Goal: Task Accomplishment & Management: Use online tool/utility

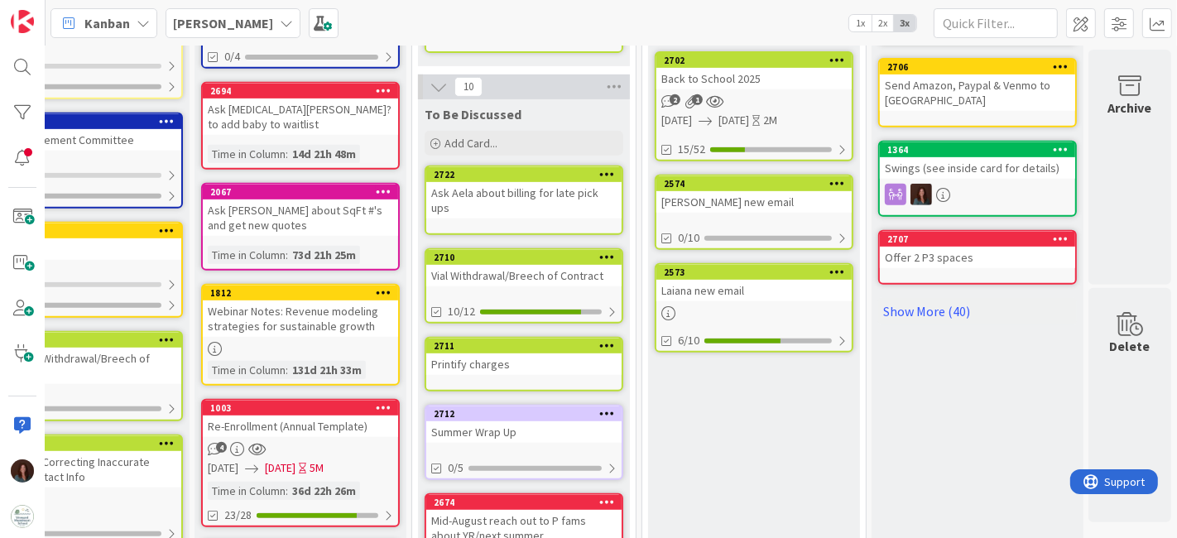
scroll to position [643, 86]
click at [520, 265] on div "Vial Withdrawal/Breech of Contract" at bounding box center [523, 276] width 195 height 22
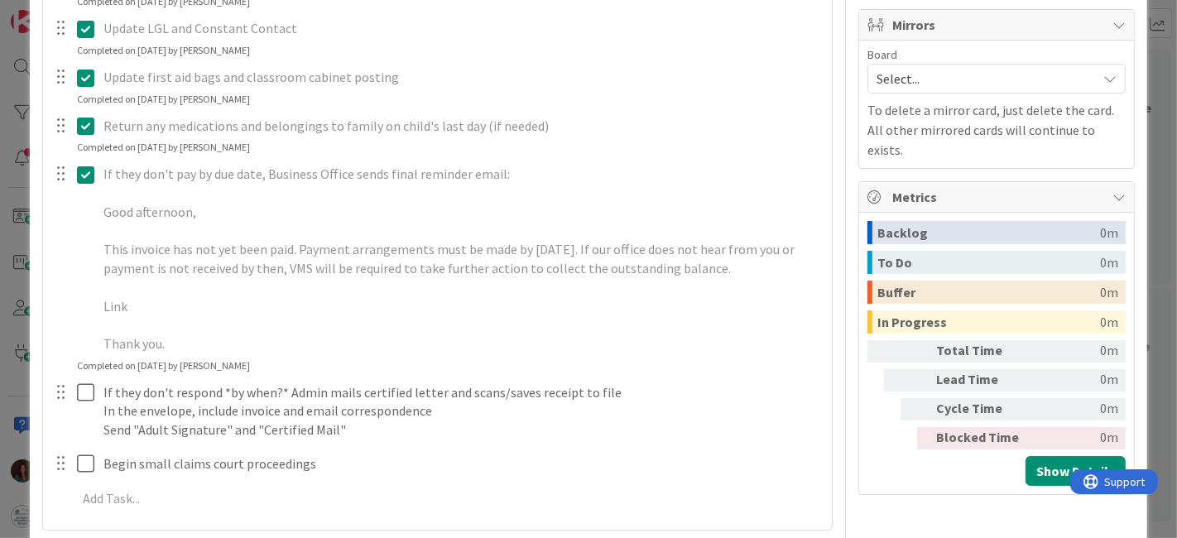
scroll to position [828, 0]
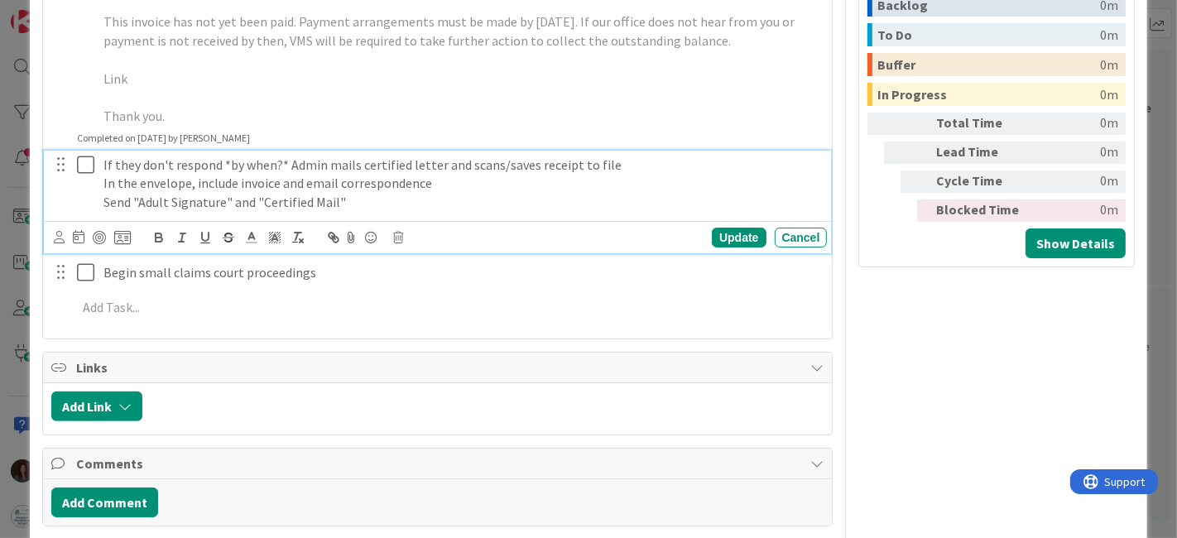
type textarea "x"
click at [334, 174] on p "In the envelope, include invoice and email correspondence" at bounding box center [462, 183] width 718 height 19
click at [359, 202] on p "Send "Adult Signature" and "Certified Mail"" at bounding box center [462, 202] width 718 height 19
click at [474, 183] on p "In the envelope, include invoice and email correspondence" at bounding box center [462, 183] width 718 height 19
click at [731, 235] on div "Update" at bounding box center [739, 238] width 54 height 20
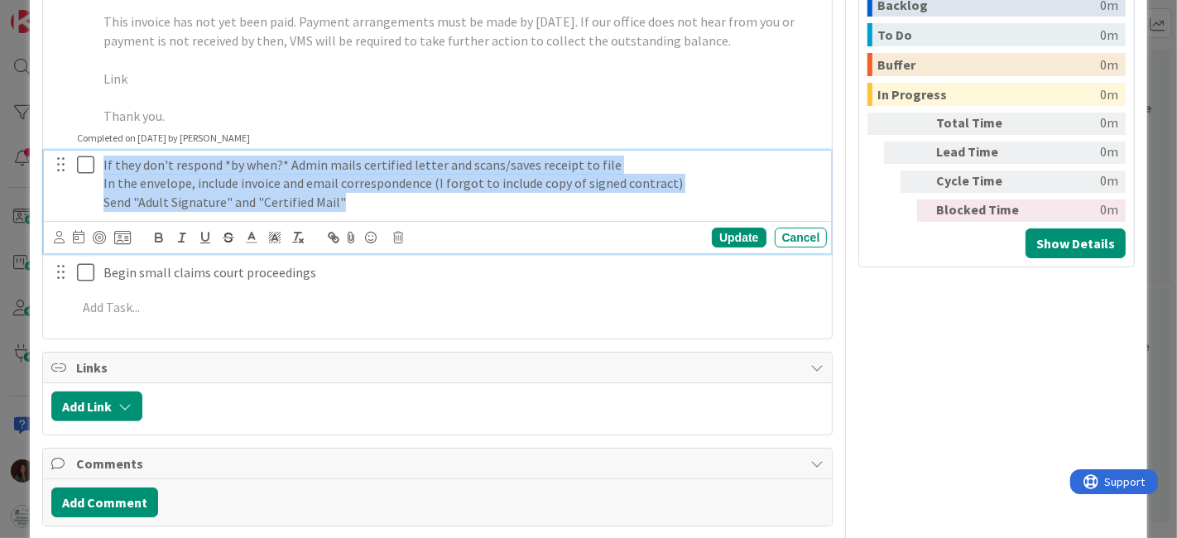
drag, startPoint x: 364, startPoint y: 201, endPoint x: 63, endPoint y: 161, distance: 304.0
click at [63, 161] on div "If they don't respond *by when?* Admin mails certified letter and scans/saves r…" at bounding box center [438, 184] width 777 height 66
copy div "If they don't respond *by when?* Admin mails certified letter and scans/saves r…"
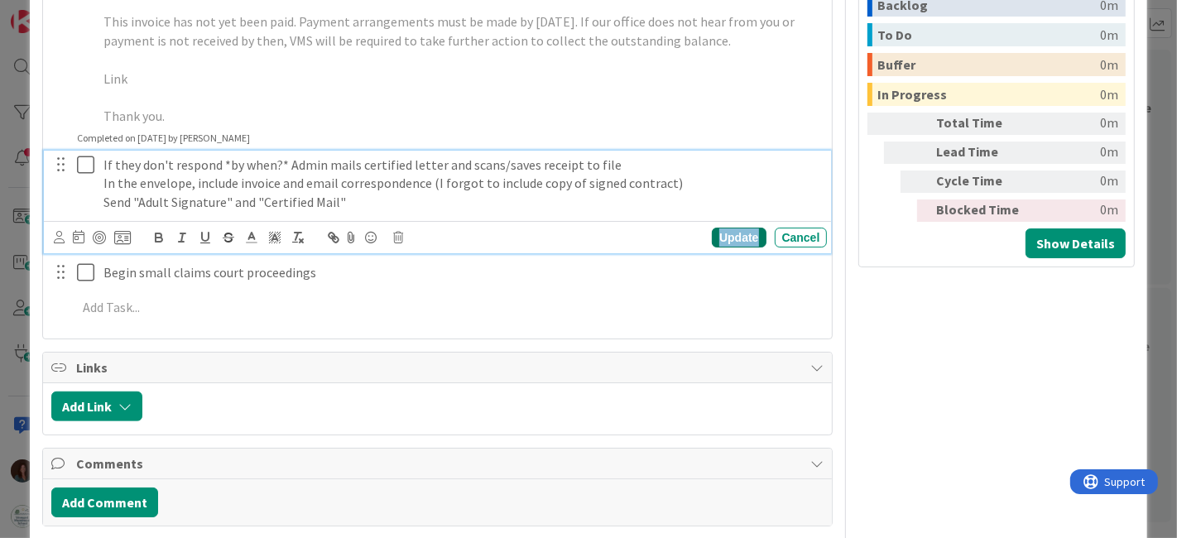
click at [732, 238] on div "Update" at bounding box center [739, 238] width 54 height 20
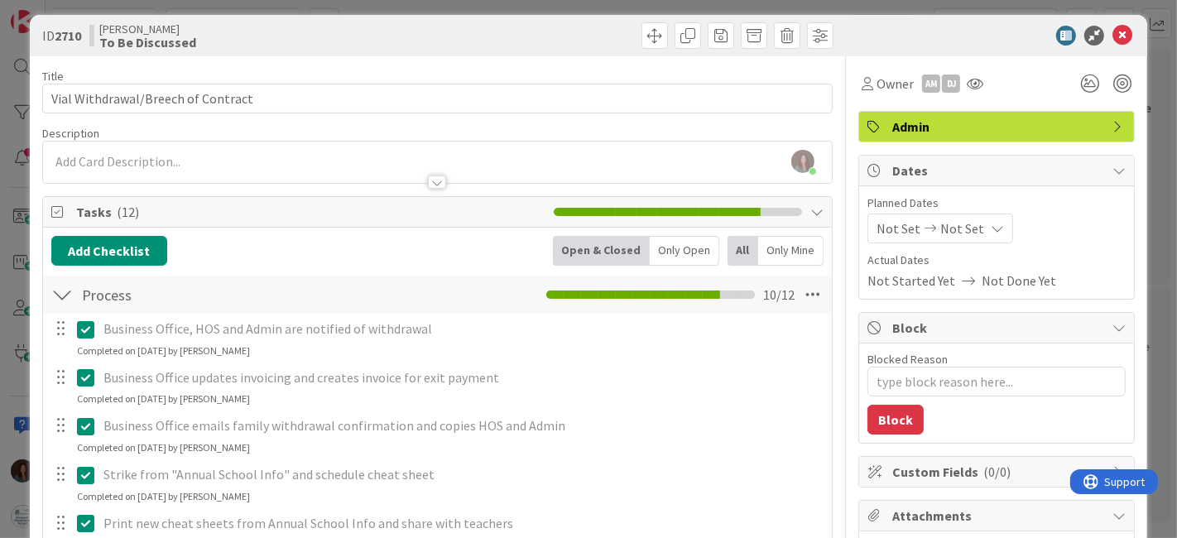
scroll to position [0, 0]
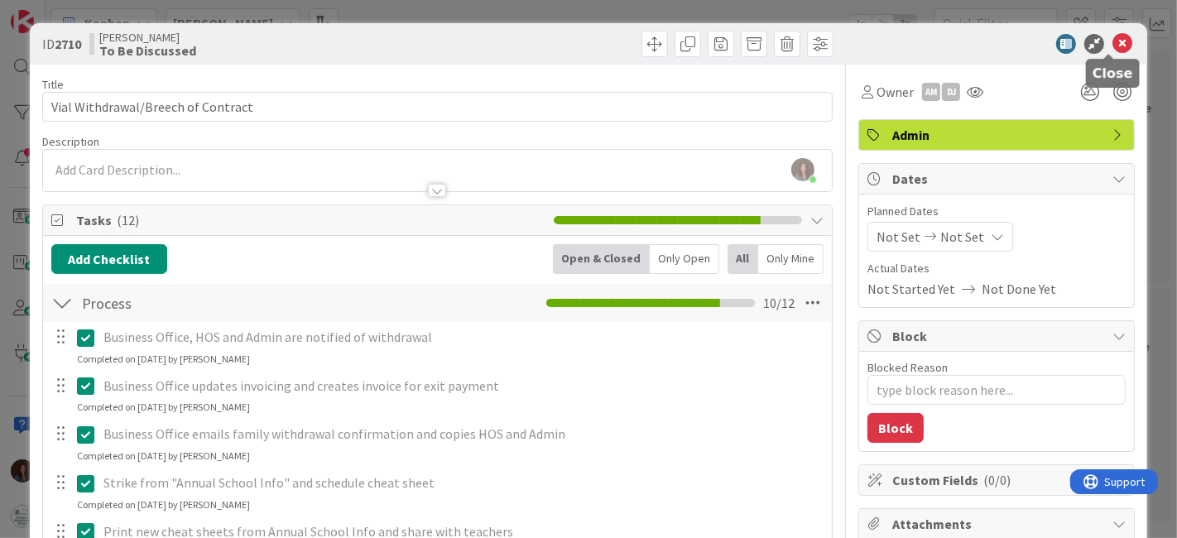
click at [1112, 39] on icon at bounding box center [1122, 44] width 20 height 20
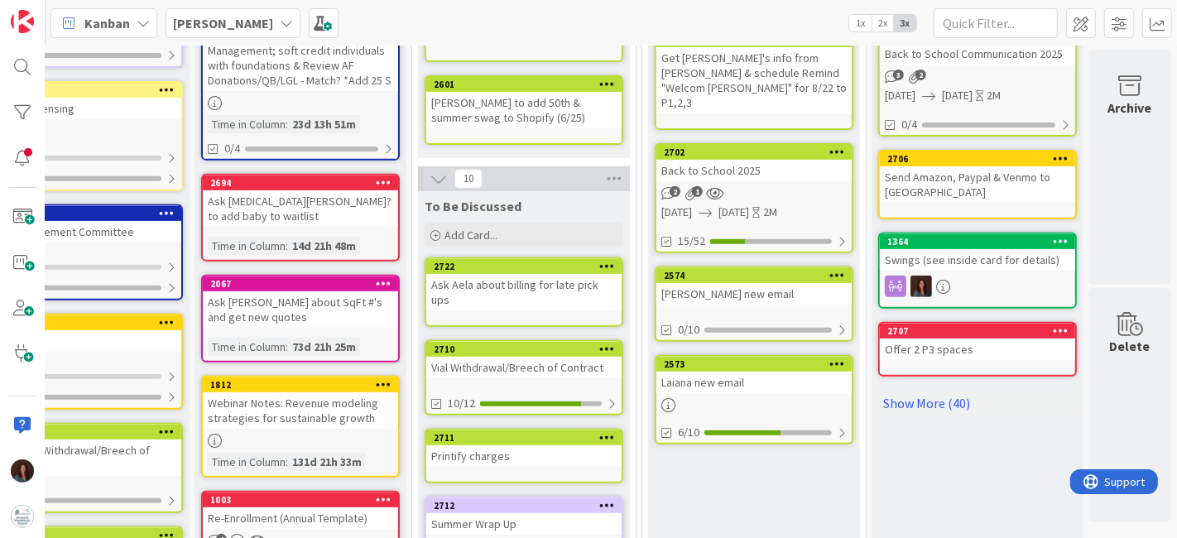
scroll to position [459, 86]
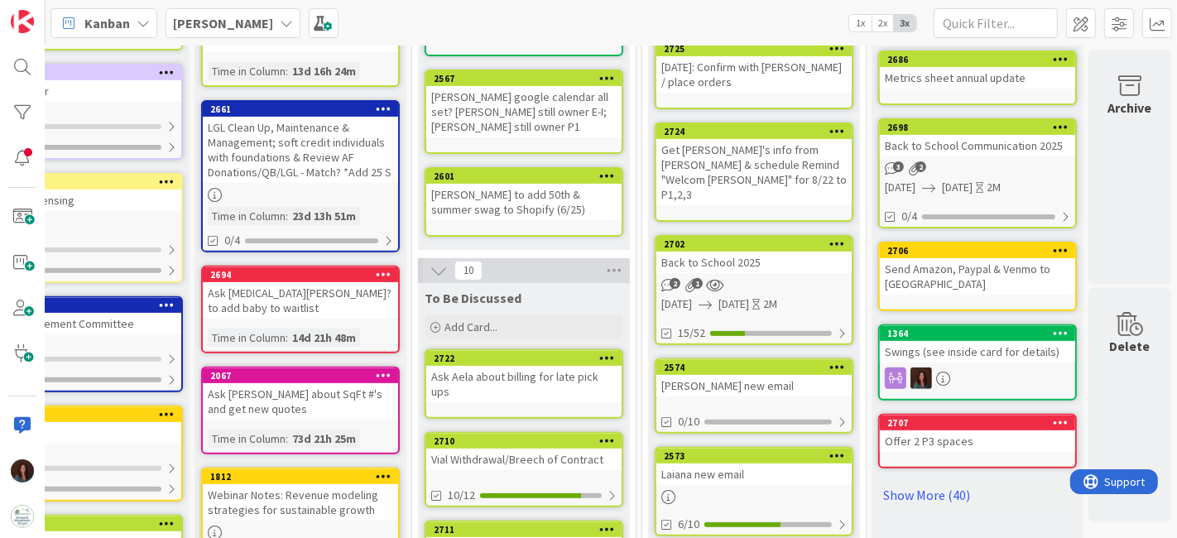
click at [751, 252] on div "Back to School 2025" at bounding box center [753, 263] width 195 height 22
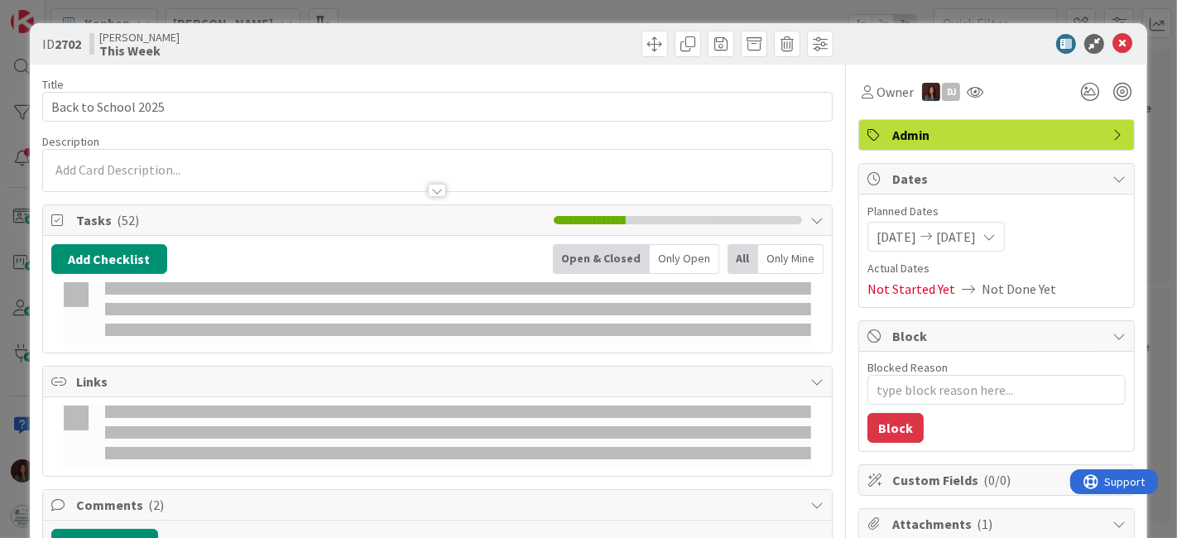
type textarea "x"
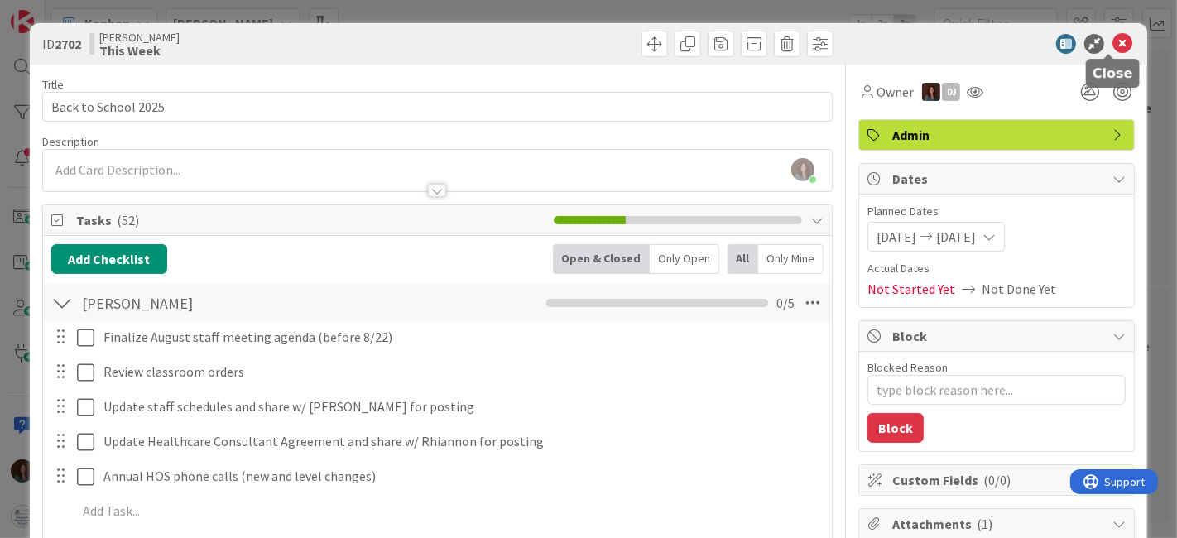
click at [1112, 42] on icon at bounding box center [1122, 44] width 20 height 20
